Goal: Find specific page/section: Find specific page/section

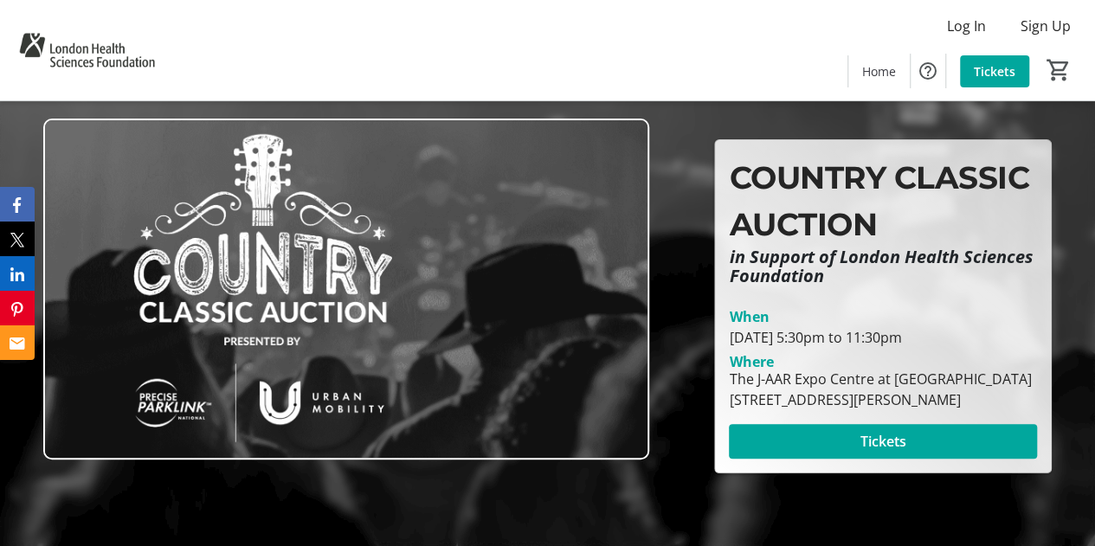
click at [838, 383] on div "The J-AAR Expo Centre at [GEOGRAPHIC_DATA]" at bounding box center [880, 379] width 302 height 21
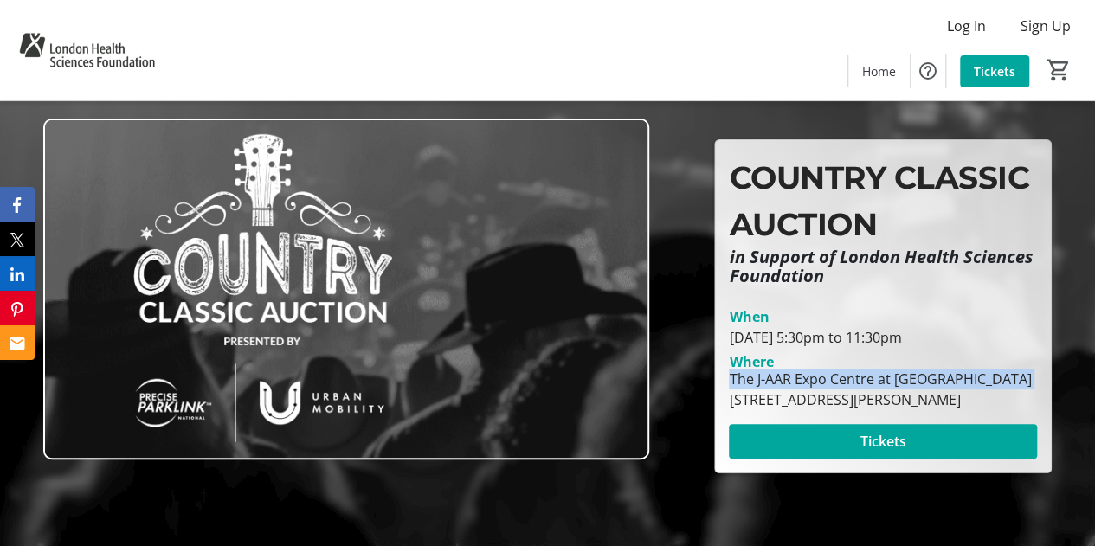
click at [838, 383] on div "The J-AAR Expo Centre at [GEOGRAPHIC_DATA]" at bounding box center [880, 379] width 302 height 21
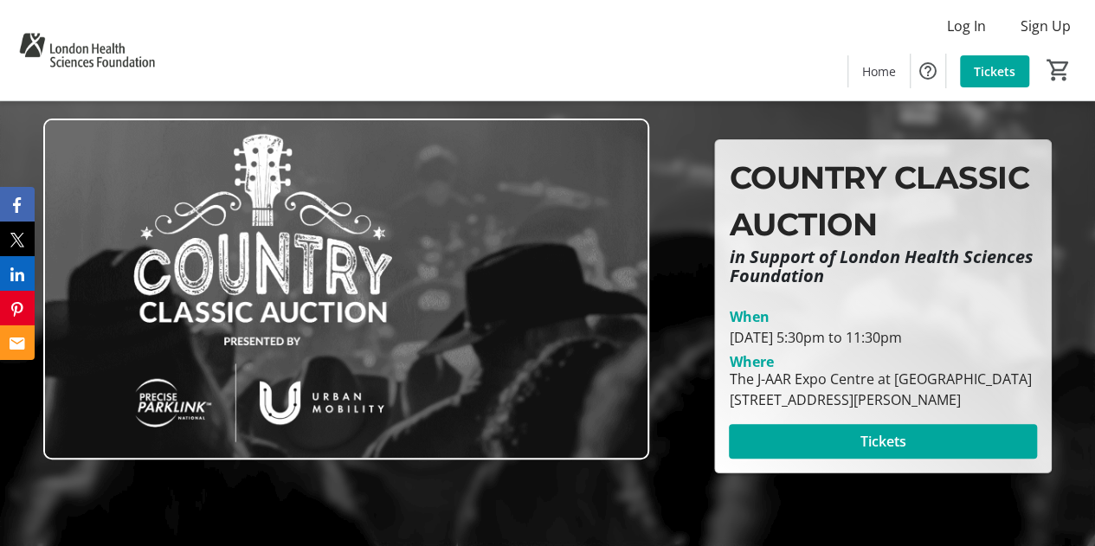
drag, startPoint x: 838, startPoint y: 383, endPoint x: 763, endPoint y: 415, distance: 80.7
click at [763, 410] on div "[STREET_ADDRESS][PERSON_NAME]" at bounding box center [880, 399] width 302 height 21
drag, startPoint x: 1028, startPoint y: 410, endPoint x: 725, endPoint y: 397, distance: 303.2
click at [725, 397] on div "The J-[GEOGRAPHIC_DATA] at [GEOGRAPHIC_DATA] [STREET_ADDRESS][PERSON_NAME]" at bounding box center [879, 390] width 323 height 42
click at [853, 389] on div "The J-AAR Expo Centre at [GEOGRAPHIC_DATA]" at bounding box center [880, 379] width 302 height 21
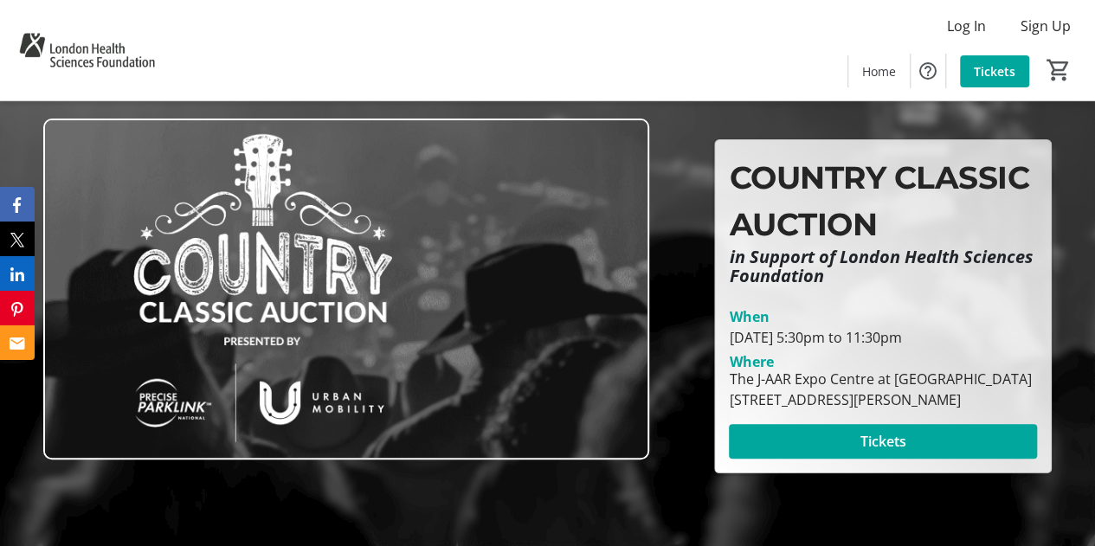
drag, startPoint x: 1007, startPoint y: 409, endPoint x: 728, endPoint y: 389, distance: 279.4
click at [728, 389] on div "The J-[GEOGRAPHIC_DATA] at [GEOGRAPHIC_DATA] [STREET_ADDRESS][PERSON_NAME]" at bounding box center [879, 390] width 323 height 42
copy div "The J-[GEOGRAPHIC_DATA] at [GEOGRAPHIC_DATA] [STREET_ADDRESS][PERSON_NAME]"
